Goal: Task Accomplishment & Management: Use online tool/utility

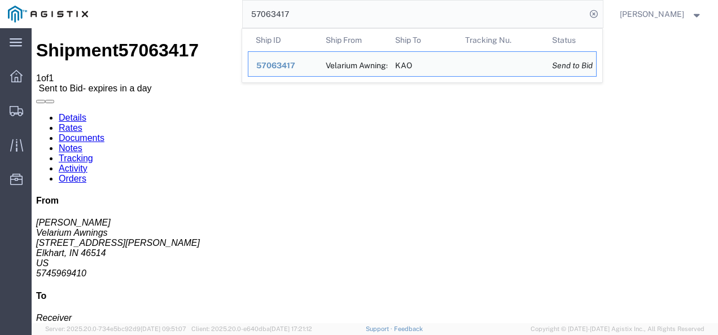
click at [333, 12] on input "57063417" at bounding box center [414, 14] width 343 height 27
paste input "82509"
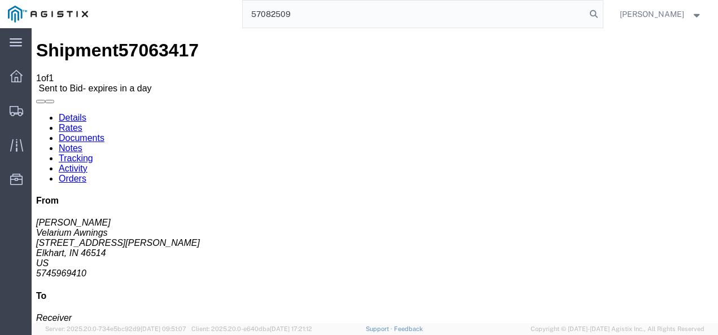
type input "57082509"
click div "Leg 1 - Truckload Vehicle 1: Standard Dry Van (53 Feet) Number of trucks: 1"
click h4 "Routing & Vehicle Information"
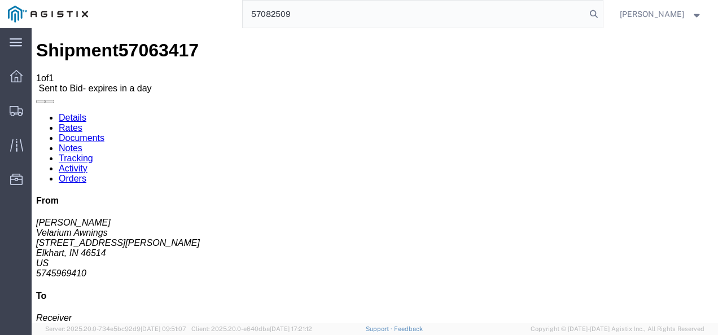
drag, startPoint x: 335, startPoint y: 148, endPoint x: 350, endPoint y: 165, distance: 22.4
click span "07:01"
click p "10/22/2025 07:00 - 10/22/2025 07:01"
click at [333, 12] on input "57082509" at bounding box center [414, 14] width 343 height 27
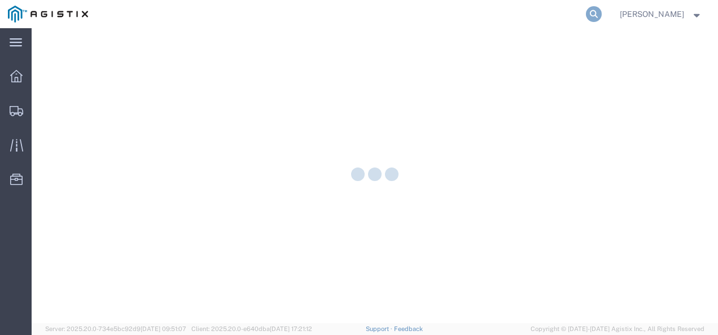
click at [602, 8] on icon at bounding box center [594, 14] width 16 height 16
paste input "57082509"
type input "57082509"
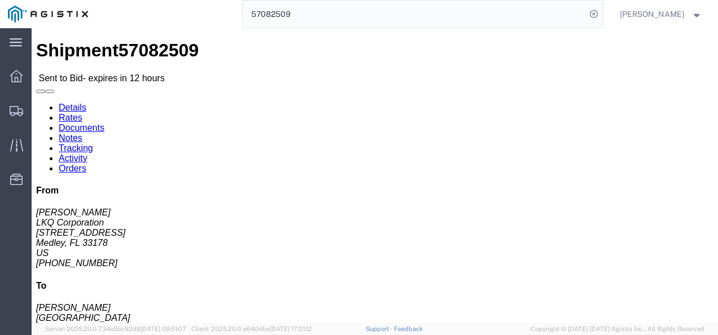
drag, startPoint x: 313, startPoint y: 197, endPoint x: 288, endPoint y: 173, distance: 34.7
click div "Ship From LKQ Corporation ([PERSON_NAME]) 3081 [STREET_ADDRESS] [PHONE_NUMBER] …"
click link "Rates"
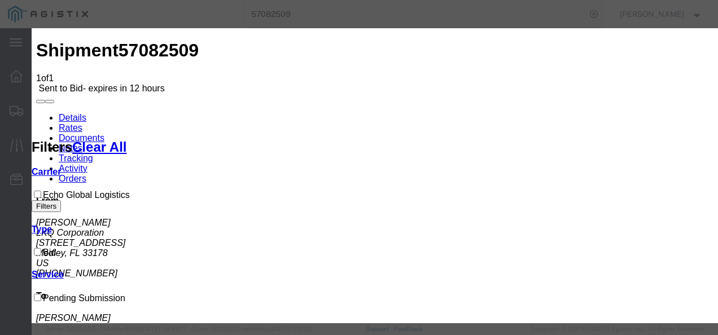
select select "4622"
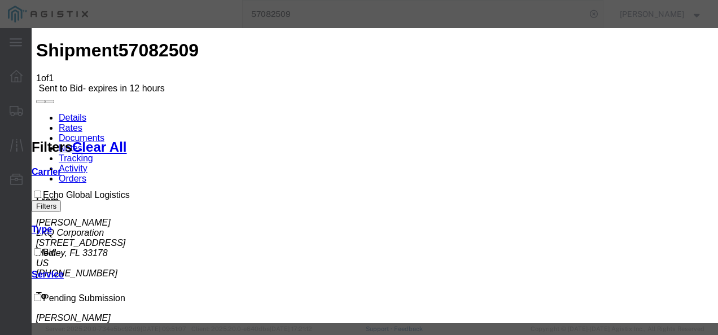
select select "13989"
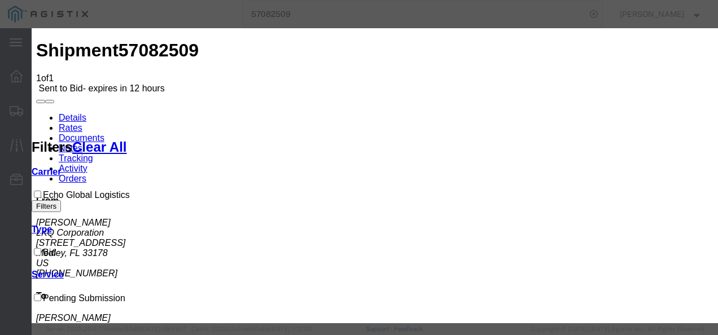
type input "32434"
type input "2600"
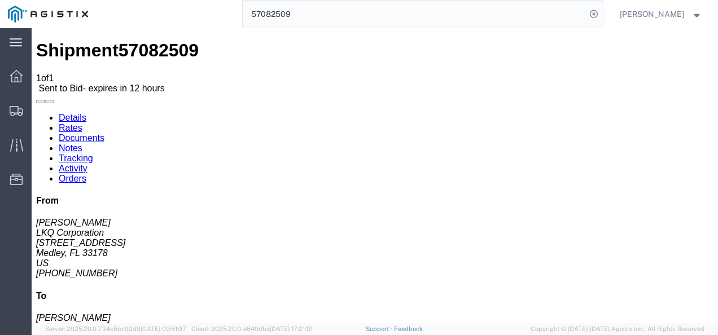
drag, startPoint x: 379, startPoint y: 221, endPoint x: 387, endPoint y: 321, distance: 100.8
